Goal: Go to known website: Access a specific website the user already knows

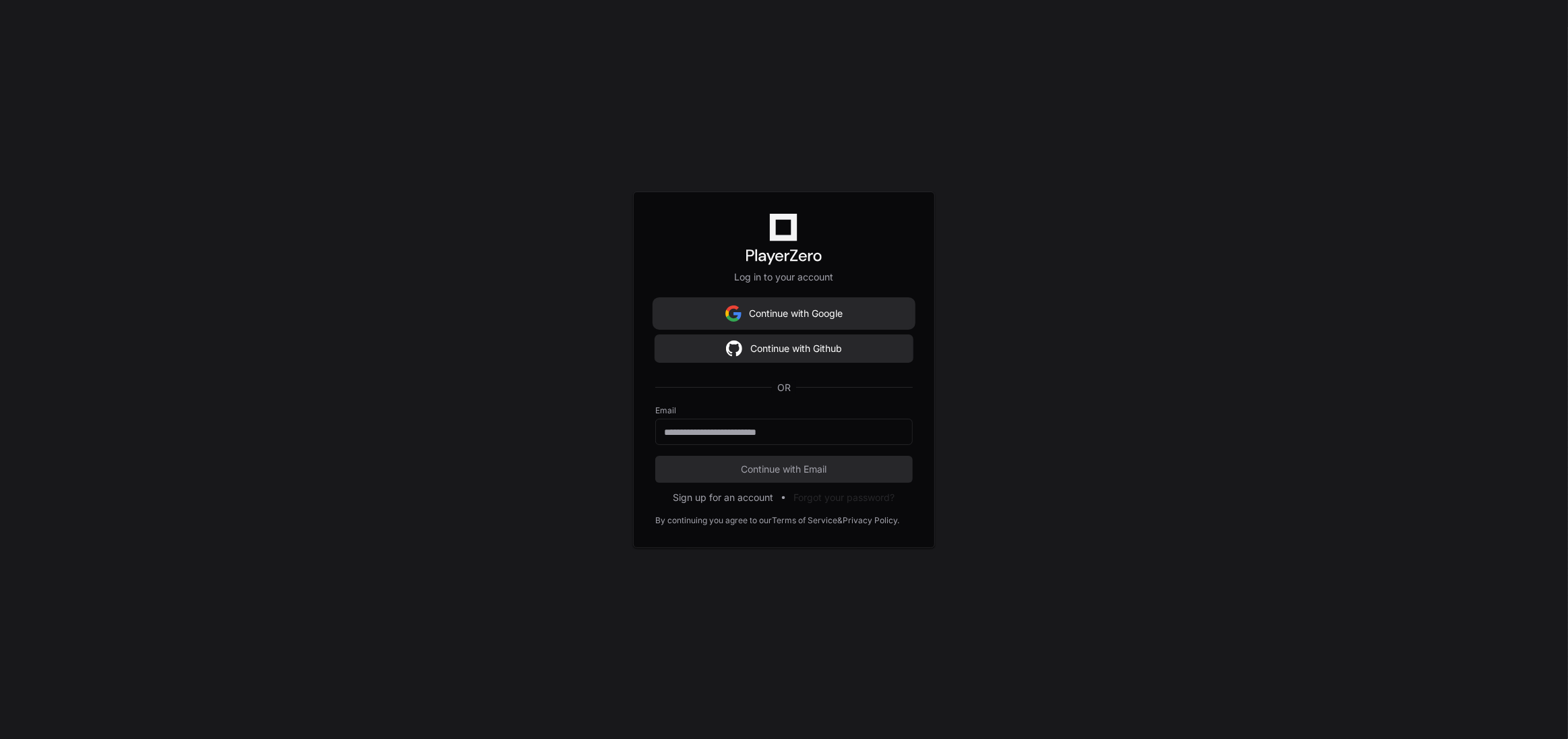
click at [777, 320] on button "Continue with Google" at bounding box center [783, 313] width 257 height 27
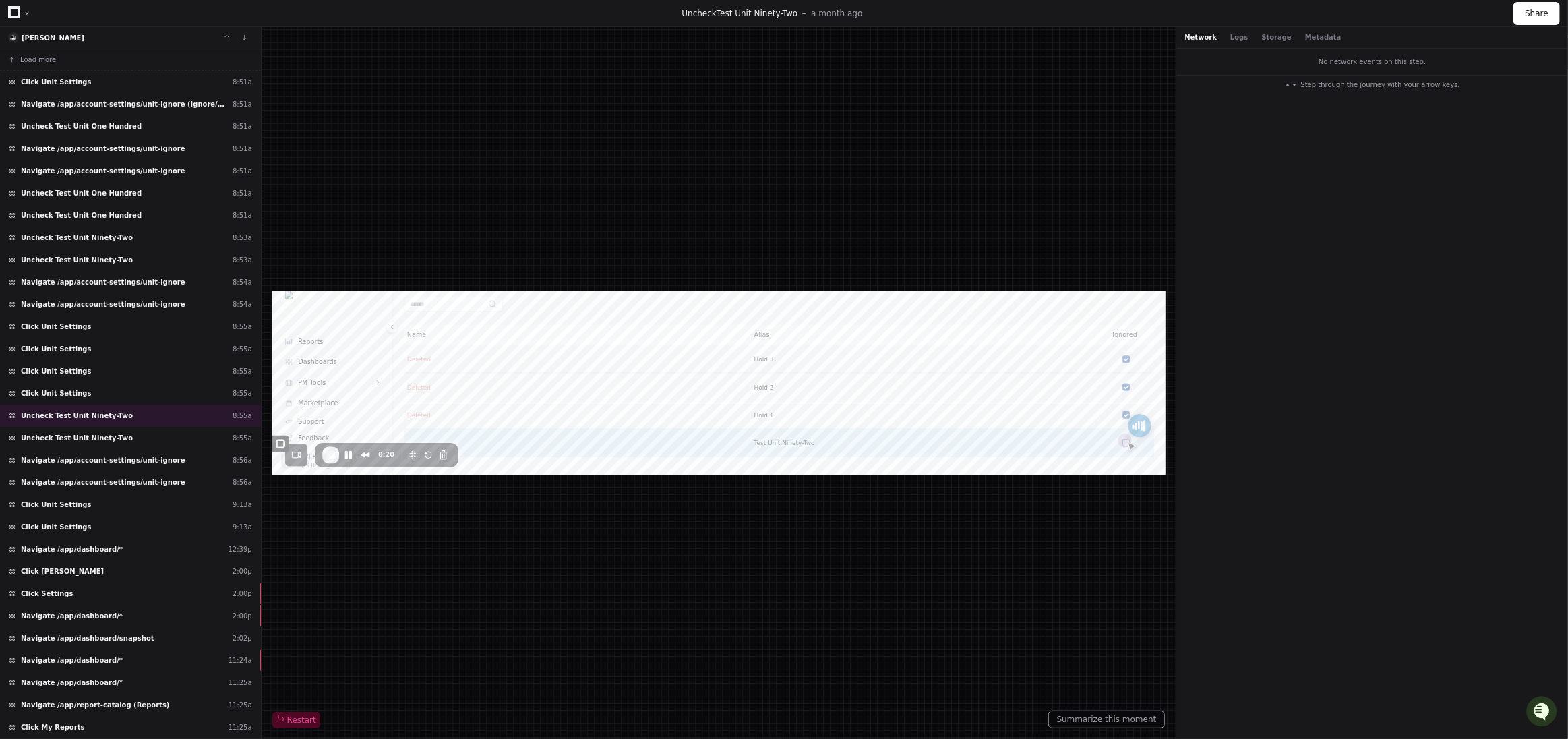
click at [366, 453] on div at bounding box center [719, 382] width 893 height 183
click at [676, 548] on div "Restart" at bounding box center [719, 382] width 893 height 690
click at [294, 718] on span "Restart" at bounding box center [296, 719] width 40 height 10
click at [295, 717] on span "Restart" at bounding box center [296, 719] width 40 height 10
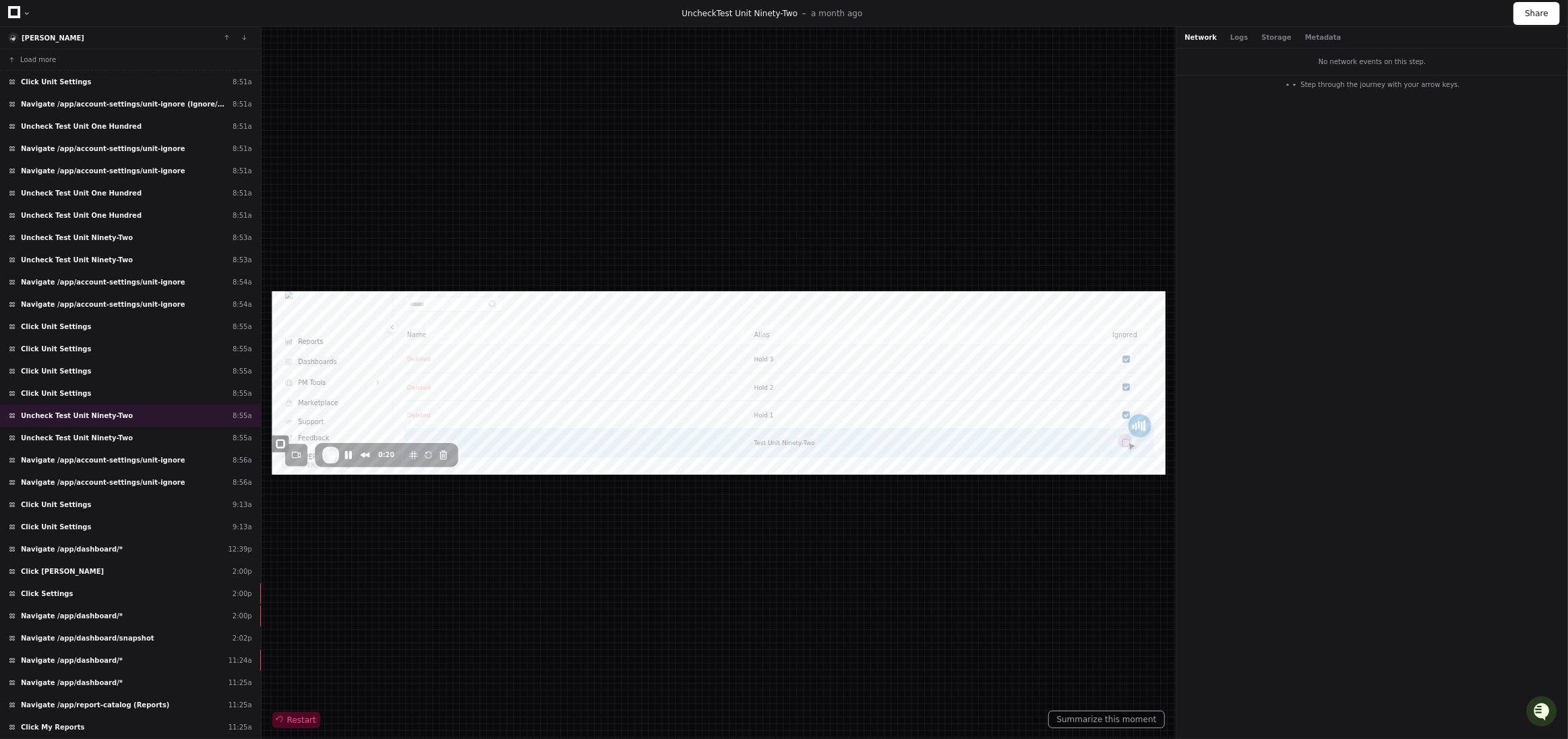
click at [295, 717] on span "Restart" at bounding box center [296, 719] width 40 height 10
click at [1089, 723] on button "Summarize this moment" at bounding box center [1108, 719] width 118 height 17
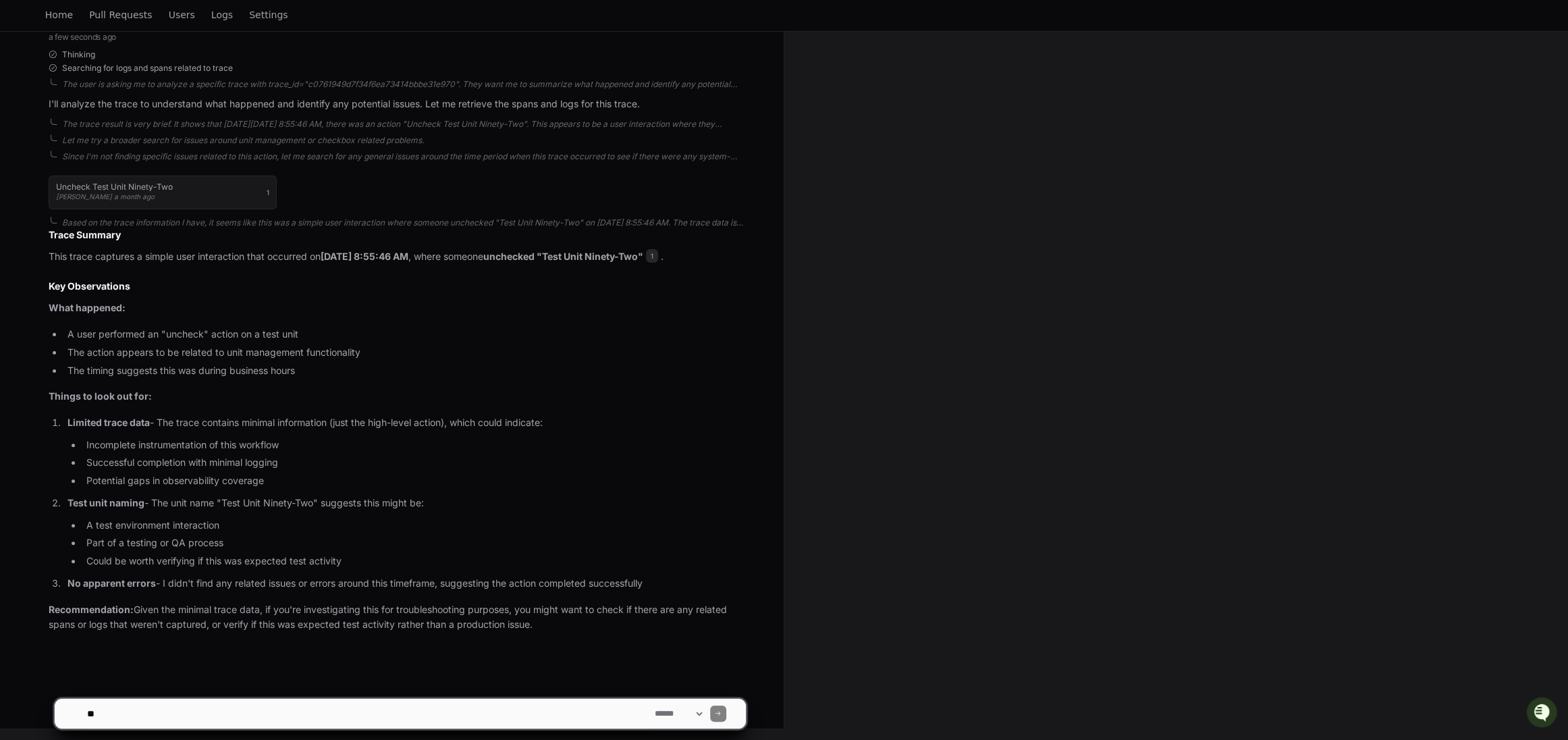
scroll to position [331, 0]
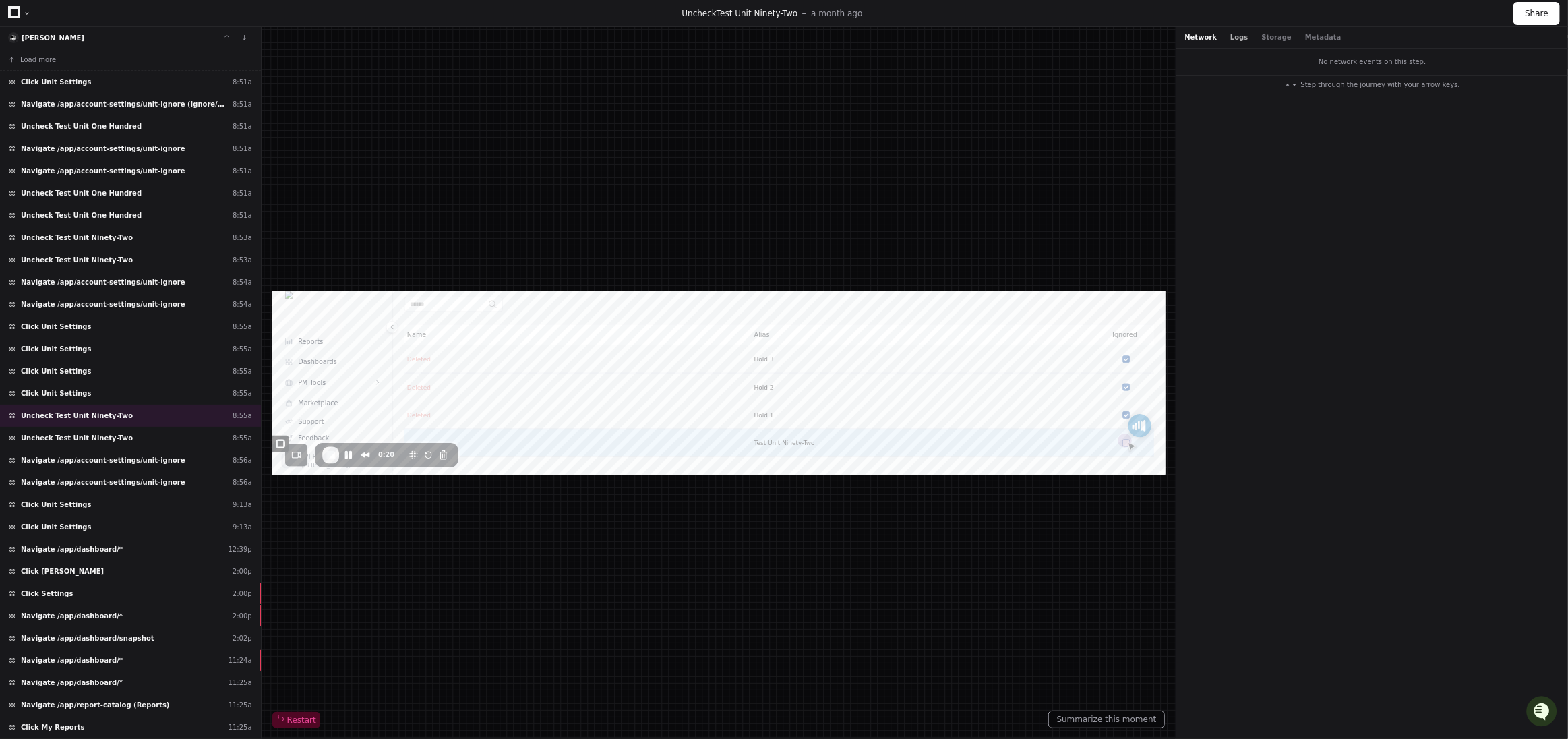
click at [1240, 39] on button "Logs" at bounding box center [1239, 37] width 17 height 10
click at [1216, 39] on div "Network Logs Storage Metadata" at bounding box center [1262, 37] width 157 height 10
